Goal: Task Accomplishment & Management: Use online tool/utility

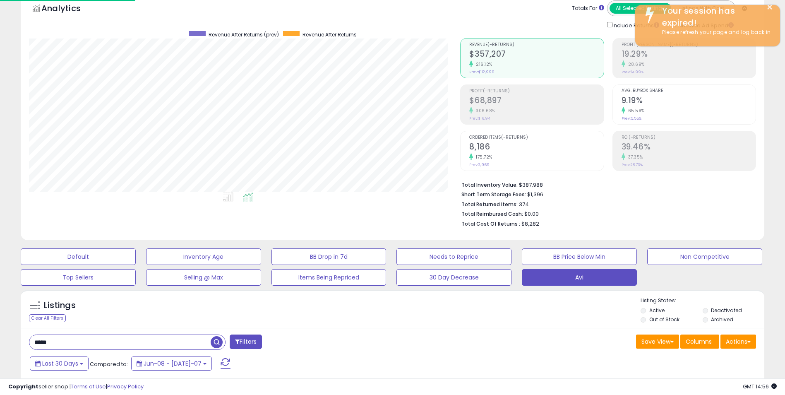
scroll to position [170, 432]
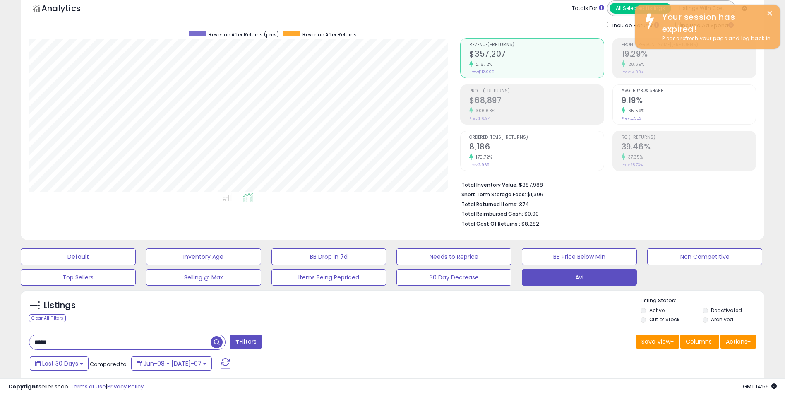
click at [57, 339] on input "*****" at bounding box center [119, 342] width 181 height 14
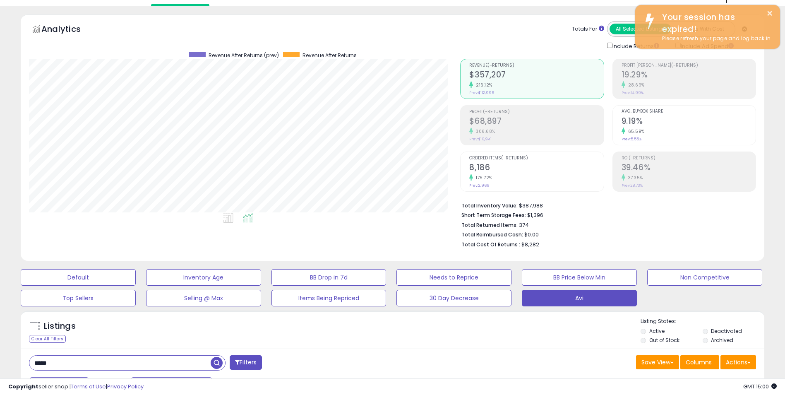
scroll to position [0, 0]
